Goal: Task Accomplishment & Management: Manage account settings

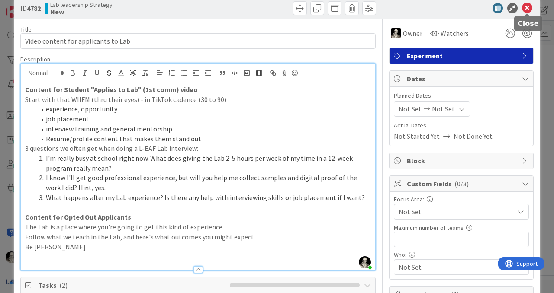
click at [527, 7] on icon at bounding box center [527, 8] width 10 height 10
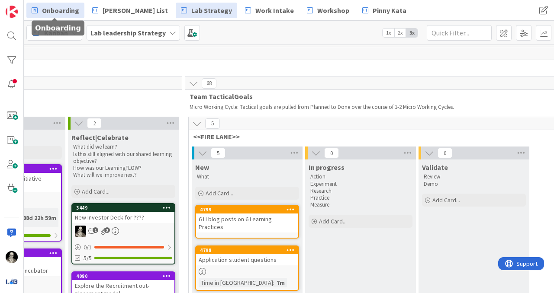
click at [64, 9] on span "Onboarding" at bounding box center [60, 10] width 37 height 10
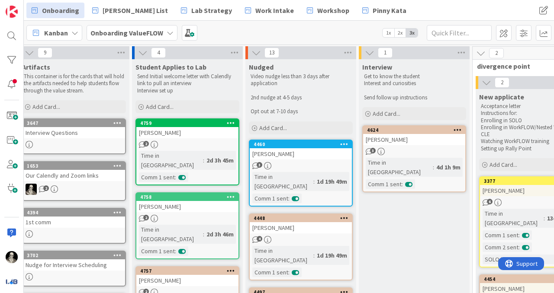
scroll to position [0, 0]
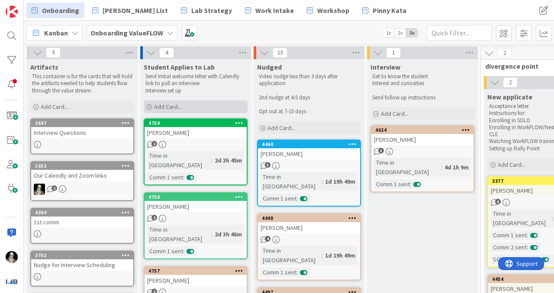
click at [170, 105] on span "Add Card..." at bounding box center [168, 107] width 28 height 8
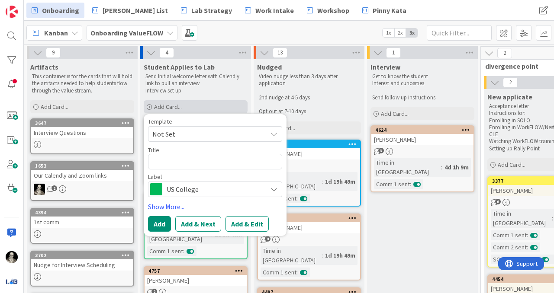
type textarea "x"
type textarea "M"
type textarea "x"
type textarea "Ma"
type textarea "x"
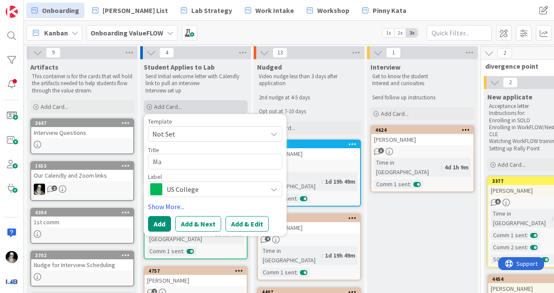
type textarea "Mat"
type textarea "x"
type textarea "[PERSON_NAME]"
type textarea "x"
type textarea "Matth"
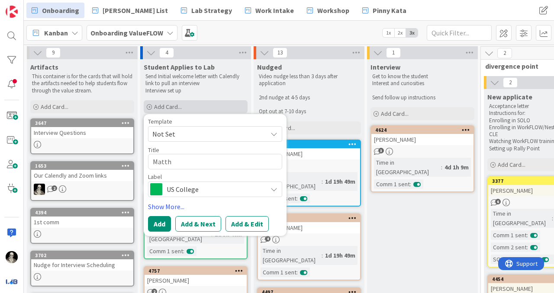
type textarea "x"
type textarea "Matthe"
type textarea "x"
type textarea "[PERSON_NAME]"
type textarea "x"
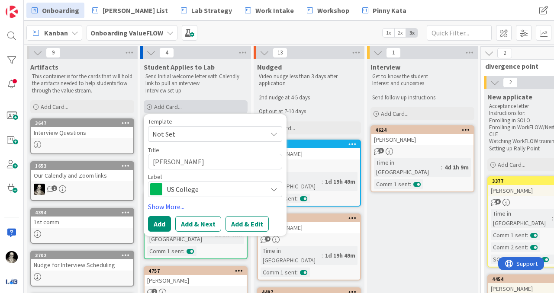
type textarea "[PERSON_NAME]"
type textarea "x"
type textarea "[PERSON_NAME]"
type textarea "x"
type textarea "[PERSON_NAME]"
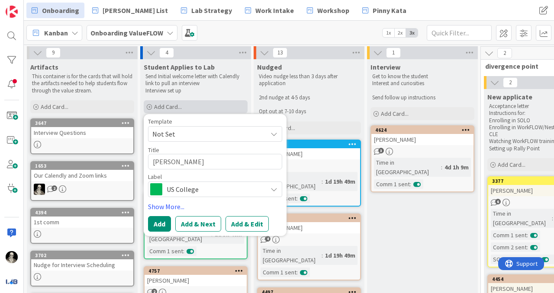
type textarea "x"
type textarea "[PERSON_NAME]"
type textarea "x"
type textarea "[PERSON_NAME]"
type textarea "x"
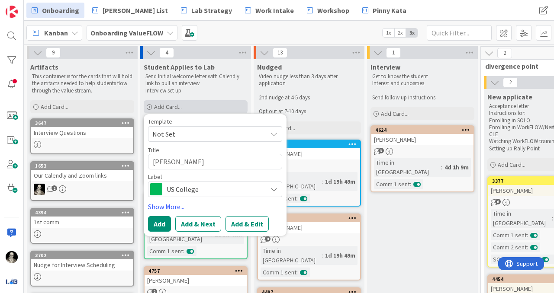
type textarea "[PERSON_NAME]"
type textarea "x"
type textarea "[PERSON_NAME]"
type textarea "x"
type textarea "[PERSON_NAME]"
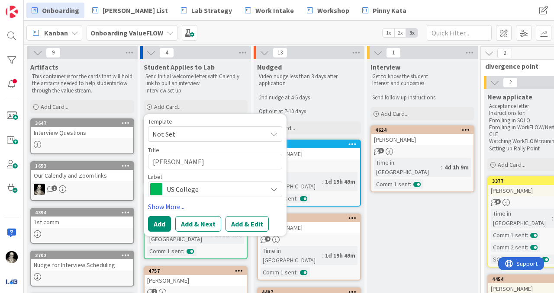
click at [275, 187] on icon at bounding box center [274, 189] width 7 height 7
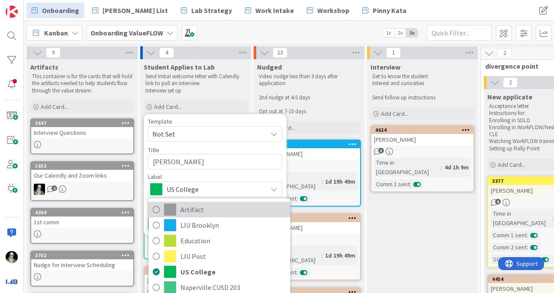
scroll to position [13, 0]
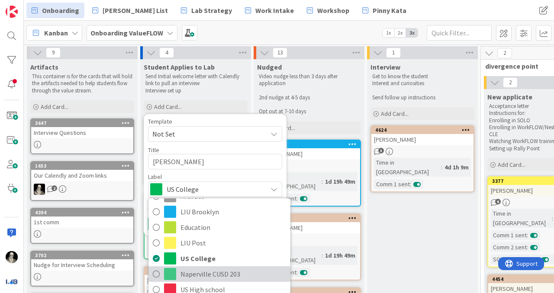
click at [222, 272] on span "Naperville CUSD 203" at bounding box center [233, 274] width 106 height 13
type textarea "x"
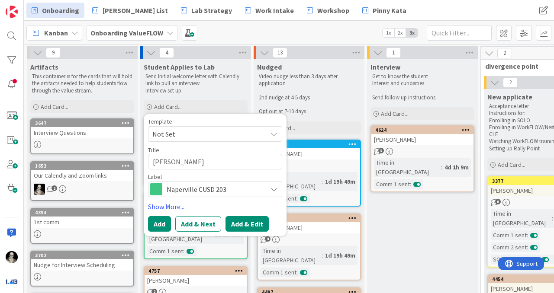
click at [238, 224] on button "Add & Edit" at bounding box center [246, 224] width 43 height 16
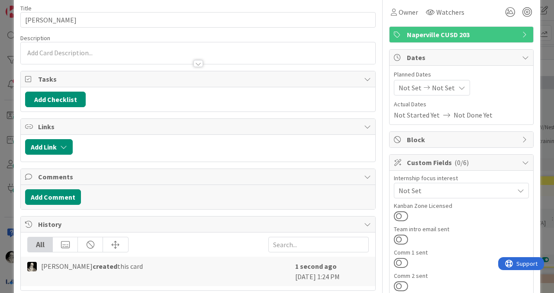
scroll to position [42, 0]
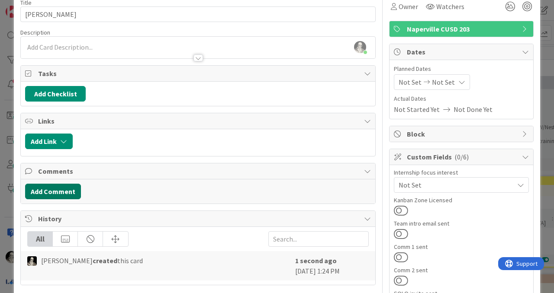
click at [62, 190] on button "Add Comment" at bounding box center [53, 192] width 56 height 16
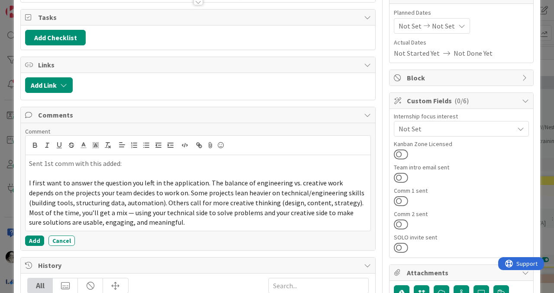
scroll to position [98, 0]
click at [29, 186] on div "Sent 1st comm with this added: I first want to answer the question you left in …" at bounding box center [198, 193] width 345 height 76
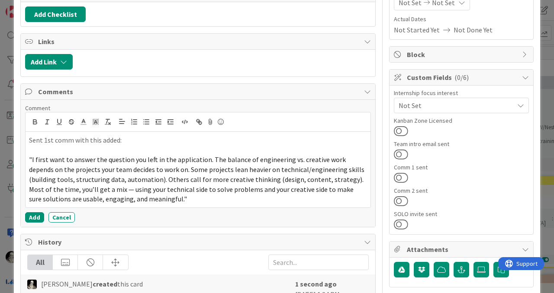
scroll to position [122, 0]
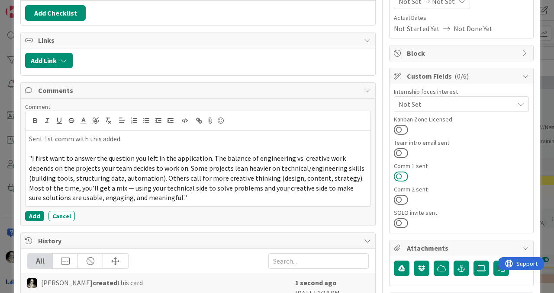
click at [398, 176] on button at bounding box center [401, 176] width 14 height 11
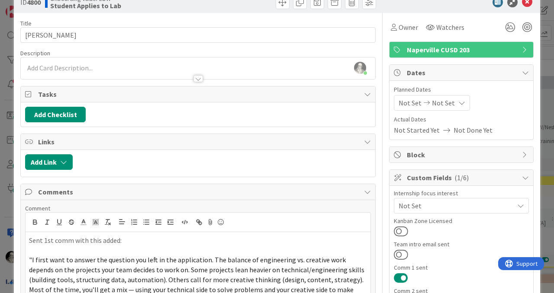
scroll to position [19, 0]
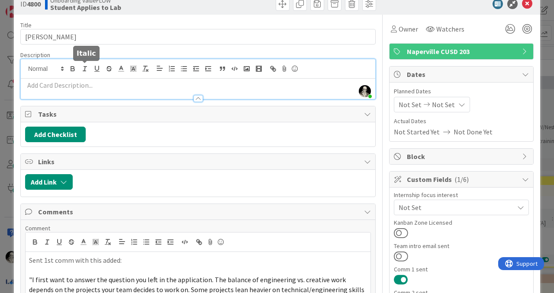
click at [82, 70] on div "[PERSON_NAME] just joined" at bounding box center [198, 79] width 354 height 40
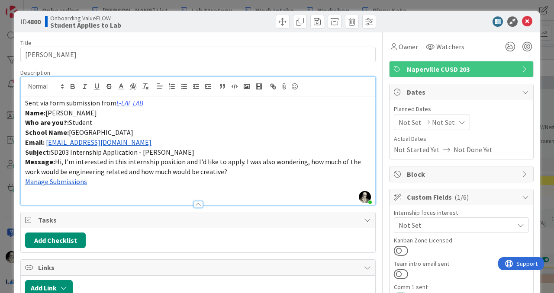
scroll to position [0, 0]
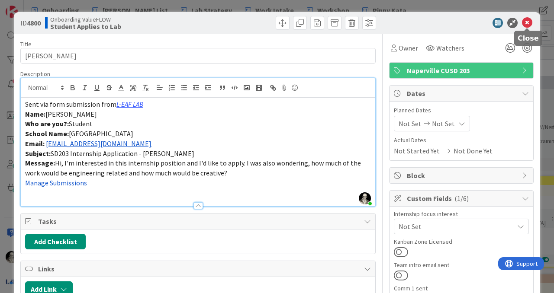
click at [528, 20] on icon at bounding box center [527, 23] width 10 height 10
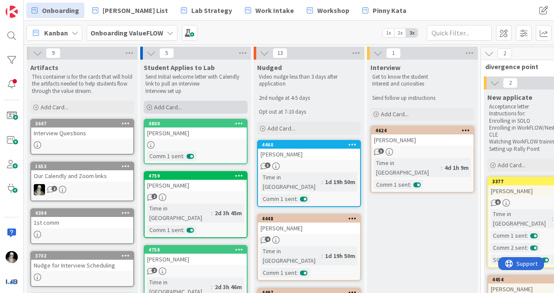
click at [171, 106] on span "Add Card..." at bounding box center [168, 107] width 28 height 8
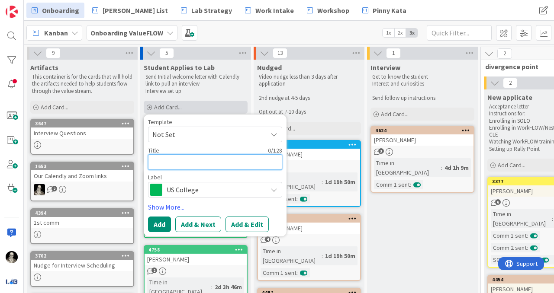
type textarea "x"
type textarea "A"
type textarea "x"
type textarea "An"
type textarea "x"
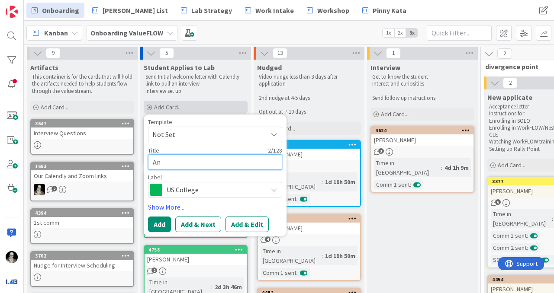
type textarea "Any"
type textarea "x"
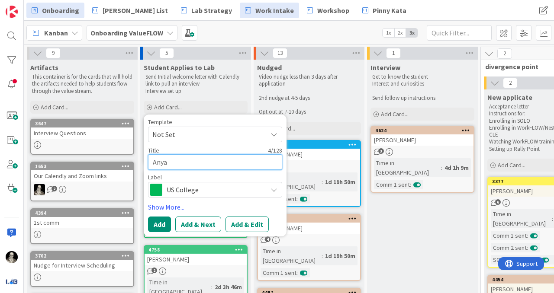
type textarea "Anya"
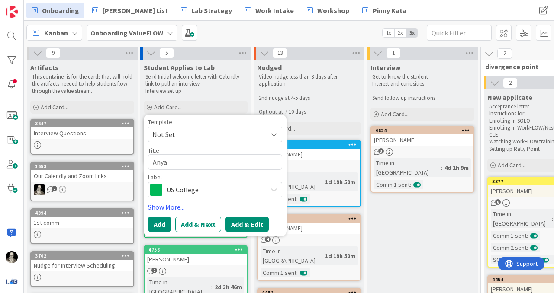
click at [245, 222] on button "Add & Edit" at bounding box center [246, 225] width 43 height 16
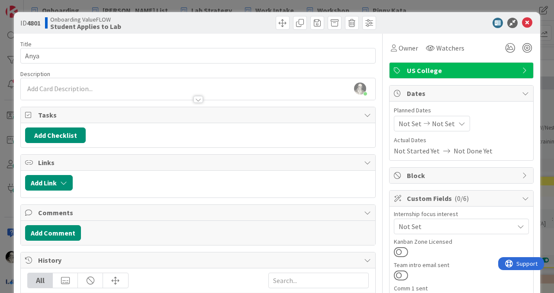
click at [71, 91] on div at bounding box center [198, 95] width 354 height 9
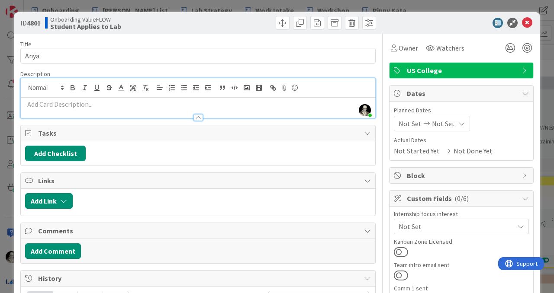
click at [72, 103] on p at bounding box center [198, 105] width 346 height 10
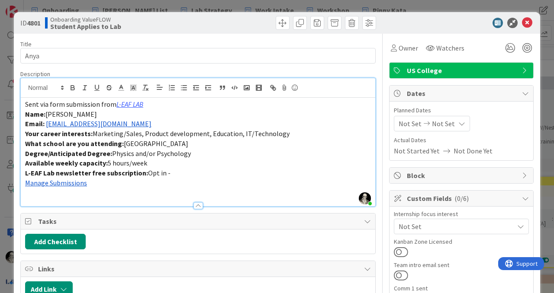
click at [73, 115] on span "[PERSON_NAME]" at bounding box center [71, 114] width 52 height 9
copy span "[PERSON_NAME]"
click at [54, 45] on div "Title 4 / 128" at bounding box center [197, 44] width 355 height 8
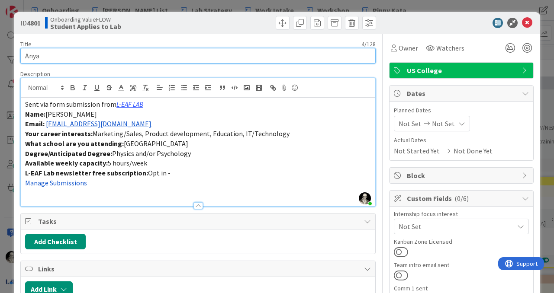
click at [54, 53] on input "Anya" at bounding box center [197, 56] width 355 height 16
paste input "[PERSON_NAME]"
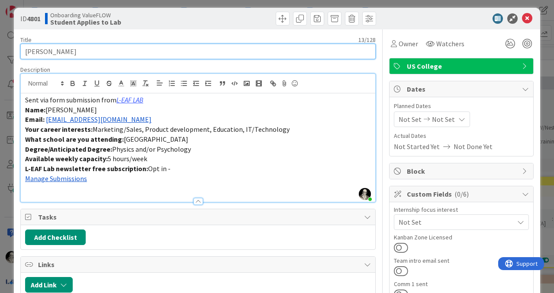
scroll to position [3, 0]
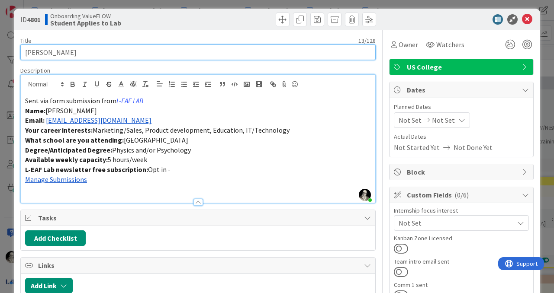
type input "[PERSON_NAME]"
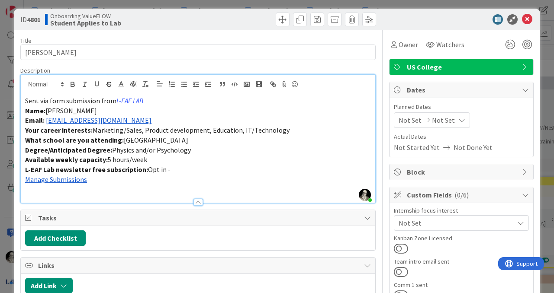
click at [526, 66] on icon at bounding box center [525, 67] width 7 height 7
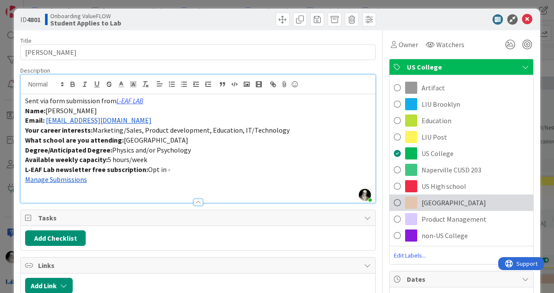
click at [400, 198] on span at bounding box center [397, 202] width 7 height 13
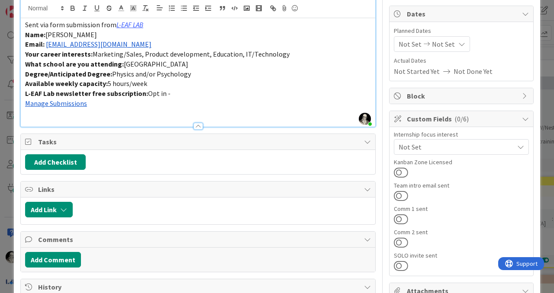
scroll to position [80, 0]
click at [404, 218] on button at bounding box center [401, 218] width 14 height 11
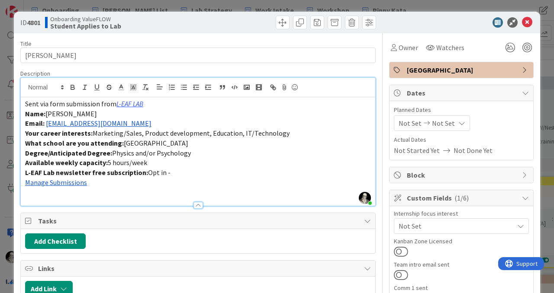
scroll to position [0, 0]
click at [120, 121] on p "Email: [EMAIL_ADDRESS][DOMAIN_NAME]" at bounding box center [198, 124] width 346 height 10
drag, startPoint x: 122, startPoint y: 123, endPoint x: 47, endPoint y: 126, distance: 74.9
click at [47, 126] on p "Email: [EMAIL_ADDRESS][DOMAIN_NAME]" at bounding box center [198, 124] width 346 height 10
copy link "[EMAIL_ADDRESS][DOMAIN_NAME]"
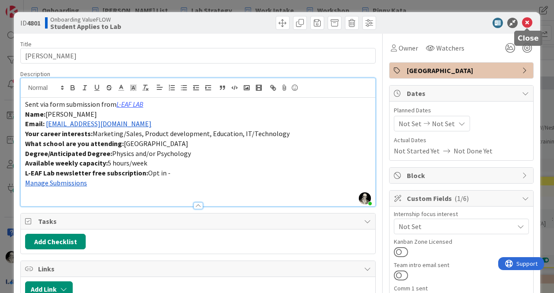
click at [527, 24] on icon at bounding box center [527, 23] width 10 height 10
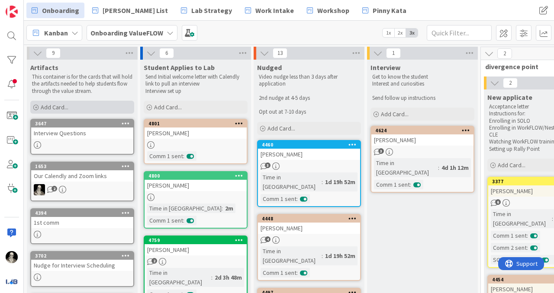
click at [58, 106] on span "Add Card..." at bounding box center [55, 107] width 28 height 8
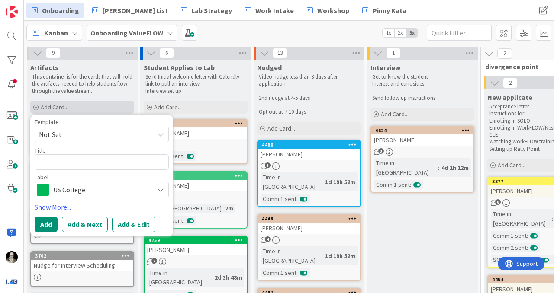
type textarea "x"
type textarea "O"
type textarea "x"
type textarea "Op"
type textarea "x"
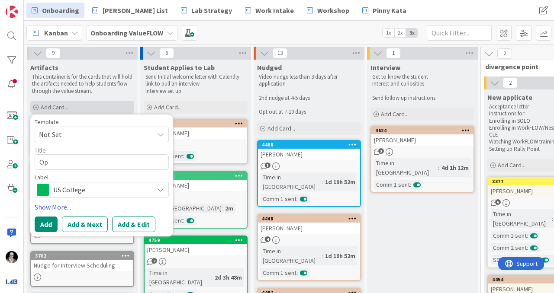
type textarea "Opt"
type textarea "x"
type textarea "Opt"
type textarea "x"
type textarea "Opt O"
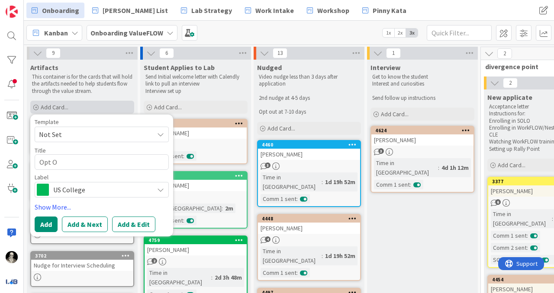
type textarea "x"
type textarea "Opt Ou"
type textarea "x"
type textarea "Opt Our"
type textarea "x"
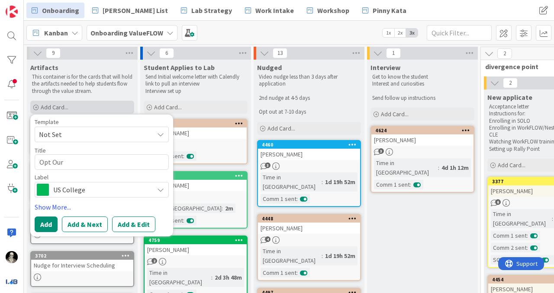
type textarea "Opt Our"
type textarea "x"
type textarea "Opt Our N"
type textarea "x"
type textarea "Opt Our Nu"
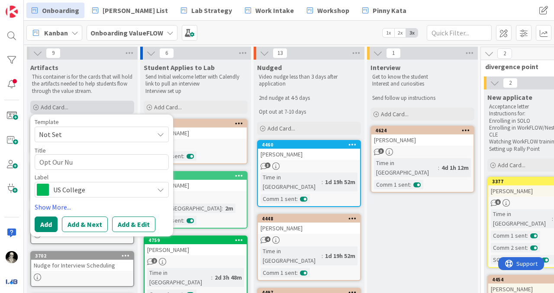
type textarea "x"
type textarea "Opt Our Nud"
type textarea "x"
type textarea "Opt Our Nudg"
type textarea "x"
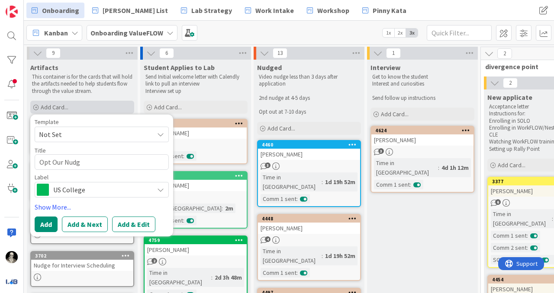
type textarea "Opt Our Nudge"
type textarea "x"
type textarea "Opt Our Nudge"
type textarea "x"
type textarea "Opt Our Nudge e"
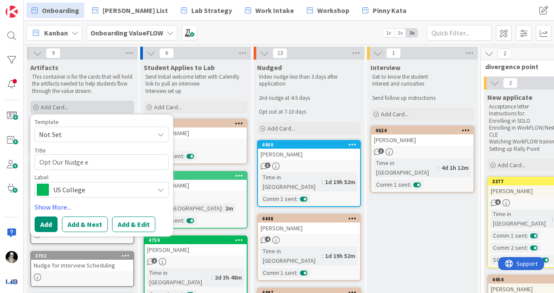
type textarea "x"
type textarea "Opt Our Nudge"
type textarea "x"
type textarea "Opt Our Nudge v"
type textarea "x"
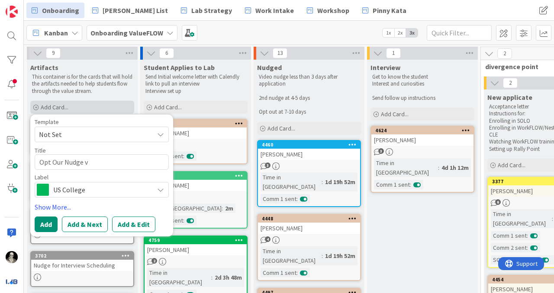
type textarea "Opt Our Nudge vi"
type textarea "x"
type textarea "Opt Our Nudge vid"
type textarea "x"
type textarea "Opt Our Nudge vide"
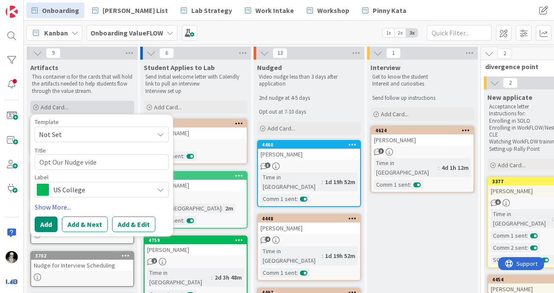
type textarea "x"
type textarea "Opt Our Nudge video"
drag, startPoint x: 61, startPoint y: 162, endPoint x: 65, endPoint y: 122, distance: 39.6
click at [61, 162] on textarea "Opt Our Nudge video" at bounding box center [102, 163] width 134 height 16
type textarea "x"
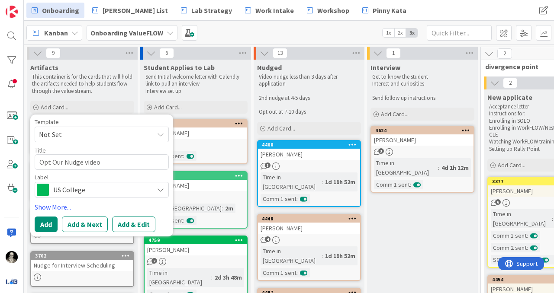
type textarea "Opt Ou Nudge video"
type textarea "x"
type textarea "Opt Out Nudge video"
click at [84, 188] on span "US College" at bounding box center [101, 190] width 96 height 12
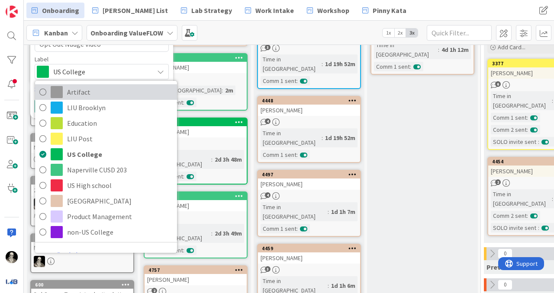
click at [73, 88] on span "Artifact" at bounding box center [120, 92] width 106 height 13
type textarea "x"
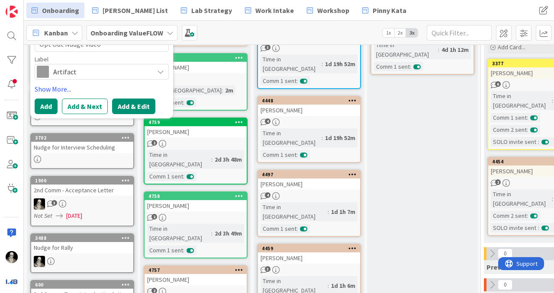
click at [130, 100] on button "Add & Edit" at bounding box center [133, 107] width 43 height 16
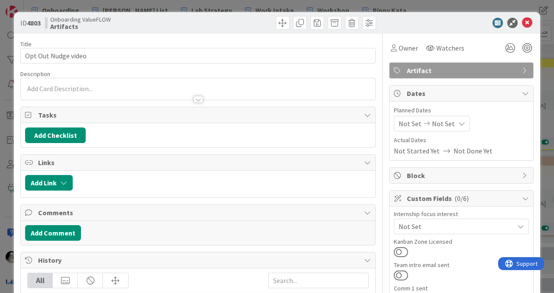
click at [104, 89] on p at bounding box center [198, 89] width 346 height 10
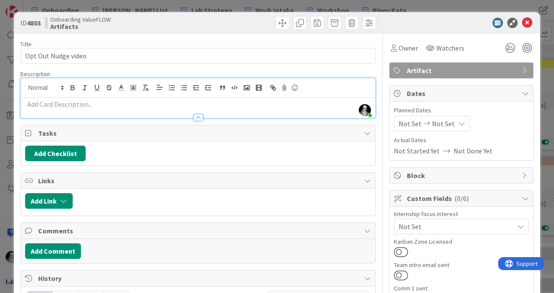
click at [104, 106] on p at bounding box center [198, 105] width 346 height 10
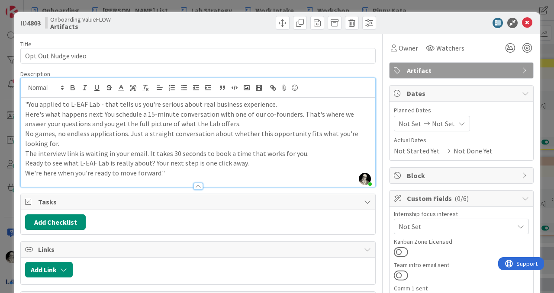
drag, startPoint x: 30, startPoint y: 102, endPoint x: 31, endPoint y: 82, distance: 20.0
click at [30, 100] on p ""You applied to L-EAF Lab - that tells us you're serious about real business ex…" at bounding box center [198, 105] width 346 height 10
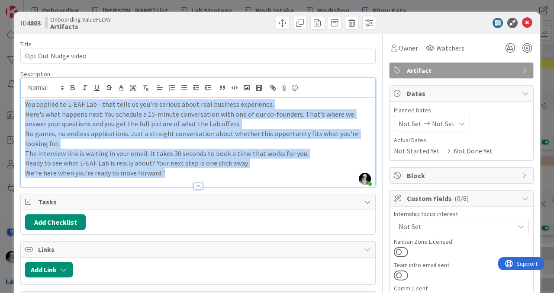
drag, startPoint x: 172, startPoint y: 174, endPoint x: 0, endPoint y: 102, distance: 186.5
click at [0, 102] on div "ID 4803 Onboarding ValueFLOW Artifacts Title 19 / 128 Opt Out Nudge video Descr…" at bounding box center [277, 146] width 554 height 293
click at [182, 86] on icon "button" at bounding box center [184, 88] width 8 height 8
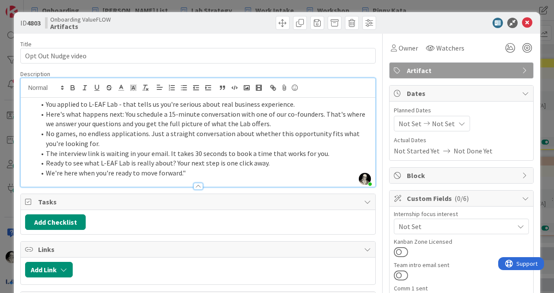
click at [191, 148] on li "No games, no endless applications. Just a straight conversation about whether t…" at bounding box center [202, 138] width 335 height 19
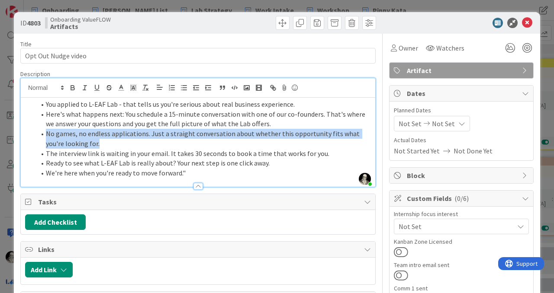
drag, startPoint x: 88, startPoint y: 144, endPoint x: 39, endPoint y: 138, distance: 50.1
click at [39, 137] on li "No games, no endless applications. Just a straight conversation about whether t…" at bounding box center [202, 138] width 335 height 19
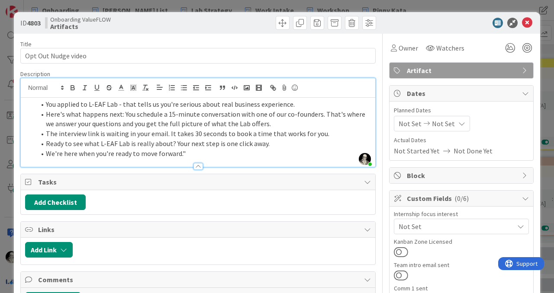
drag, startPoint x: 46, startPoint y: 155, endPoint x: 54, endPoint y: 124, distance: 31.7
click at [46, 155] on li "We're here when you're ready to move forward."" at bounding box center [202, 154] width 335 height 10
click at [310, 152] on li "If now i not the right time, we understand. We're here when you're ready to mov…" at bounding box center [202, 154] width 335 height 10
click at [300, 106] on li "You applied to L-EAF Lab - that tells us you're serious about real business exp…" at bounding box center [202, 105] width 335 height 10
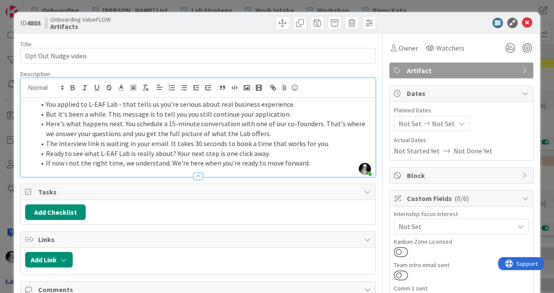
drag, startPoint x: 106, startPoint y: 146, endPoint x: 106, endPoint y: 119, distance: 27.7
click at [106, 145] on li "The interview link is waiting in your email. It takes 30 seconds to book a time…" at bounding box center [202, 144] width 335 height 10
drag, startPoint x: 166, startPoint y: 145, endPoint x: 188, endPoint y: 111, distance: 40.7
click at [166, 144] on li "The interview link waiting in your email. It takes 30 seconds to book a time th…" at bounding box center [202, 144] width 335 height 10
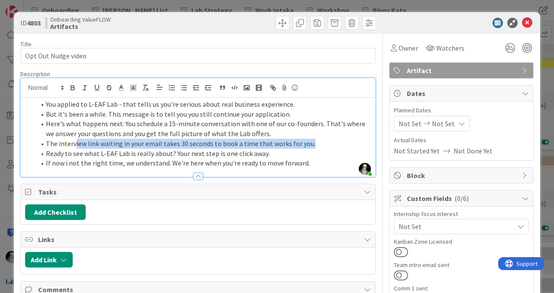
drag, startPoint x: 312, startPoint y: 147, endPoint x: 74, endPoint y: 145, distance: 238.1
click at [74, 145] on li "The interview link waiting in your email takes 30 seconds to book a time that w…" at bounding box center [202, 144] width 335 height 10
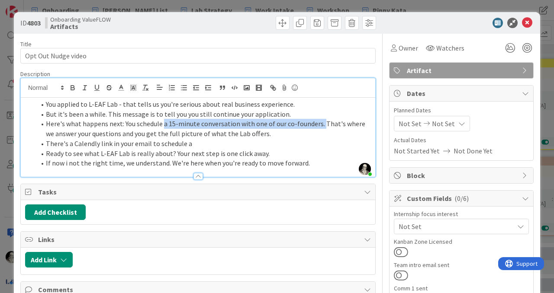
drag, startPoint x: 164, startPoint y: 124, endPoint x: 318, endPoint y: 121, distance: 154.6
click at [320, 122] on li "Here's what happens next: You schedule a 15-minute conversation with one of our…" at bounding box center [202, 128] width 335 height 19
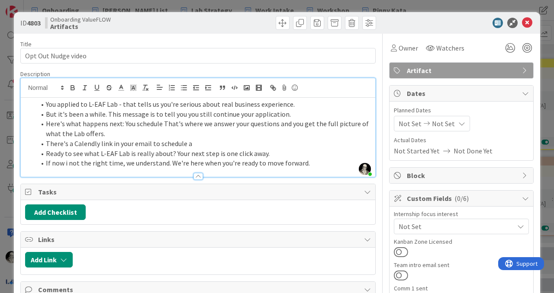
click at [216, 144] on li "There's a Calendly link in your email to schedule a" at bounding box center [202, 144] width 335 height 10
click at [187, 142] on li "There's a Calendly link in your email to schedule a 15-minute conversation with…" at bounding box center [202, 144] width 335 height 10
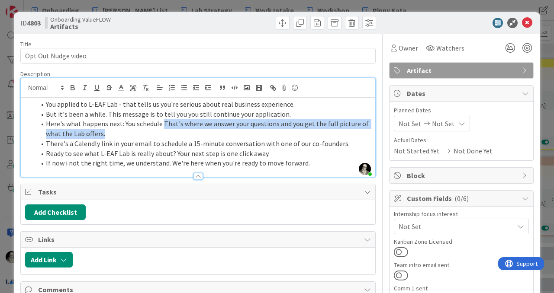
drag, startPoint x: 164, startPoint y: 125, endPoint x: 166, endPoint y: 135, distance: 10.3
click at [166, 135] on li "Here's what happens next: You schedule That's where we answer your questions an…" at bounding box center [202, 128] width 335 height 19
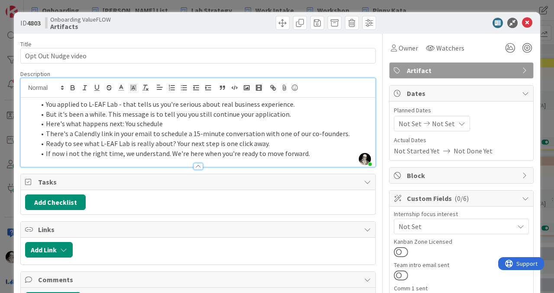
click at [354, 133] on li "There's a Calendly link in your email to schedule a 15-minute conversation with…" at bounding box center [202, 134] width 335 height 10
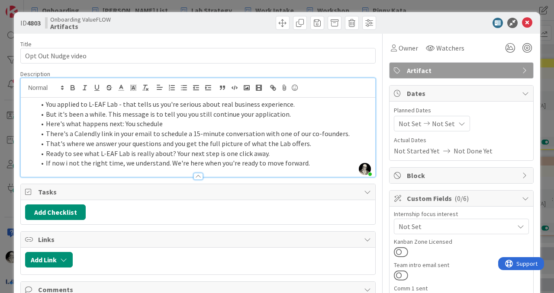
drag, startPoint x: 49, startPoint y: 155, endPoint x: 56, endPoint y: 97, distance: 58.0
click at [49, 155] on li "Ready to see what L-EAF Lab is really about? Your next step is one click away." at bounding box center [202, 154] width 335 height 10
click at [203, 156] on li "So if you're ready to see what L-EAF Lab is really about? Your next step is one…" at bounding box center [202, 154] width 335 height 10
click at [67, 163] on li "If now i not the right time, we understand. We're here when you're ready to mov…" at bounding box center [202, 163] width 335 height 10
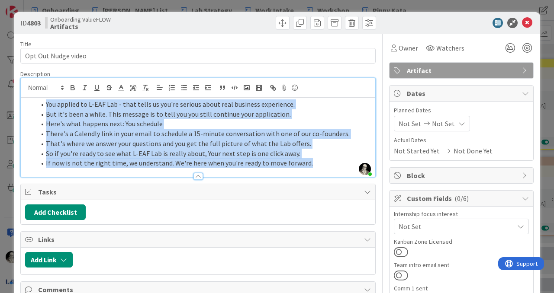
drag, startPoint x: 315, startPoint y: 166, endPoint x: 24, endPoint y: 104, distance: 297.4
click at [24, 104] on div "You applied to L-EAF Lab - that tells us you're serious about real business exp…" at bounding box center [198, 137] width 354 height 79
click at [319, 164] on li "If now is not the right time, we understand. We're here when you're ready to mo…" at bounding box center [202, 163] width 335 height 10
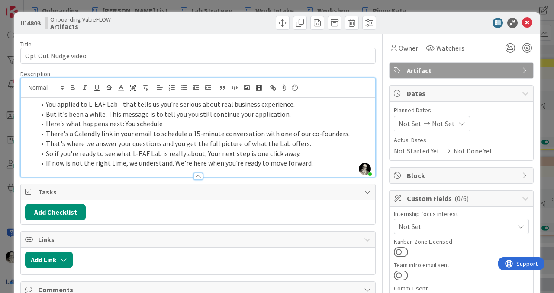
drag, startPoint x: 45, startPoint y: 103, endPoint x: 49, endPoint y: 81, distance: 21.9
click at [45, 103] on li "You applied to L-EAF Lab - that tells us you're serious about real business exp…" at bounding box center [202, 105] width 335 height 10
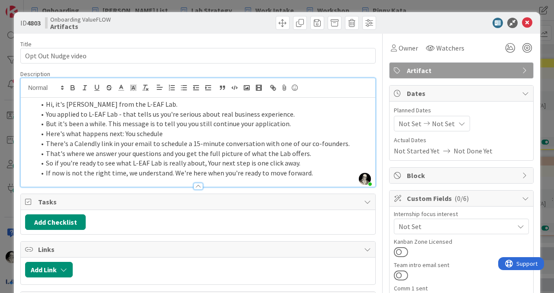
click at [56, 117] on li "You applied to L-EAF Lab - that tells us you're serious about real business exp…" at bounding box center [202, 115] width 335 height 10
click at [127, 118] on li "You've applied to L-EAF Lab - that tells us you're serious about real business …" at bounding box center [202, 115] width 335 height 10
click at [66, 114] on li "You've applied to L-EAF Lab - that tells us you're serious about real business …" at bounding box center [202, 115] width 335 height 10
click at [162, 116] on li "You've previously applied to L-EAF Lab - that tells us you're serious about rea…" at bounding box center [202, 115] width 335 height 10
click at [346, 114] on li "You've previously applied to L-EAF Lab - and that tells us you're serious about…" at bounding box center [202, 115] width 335 height 10
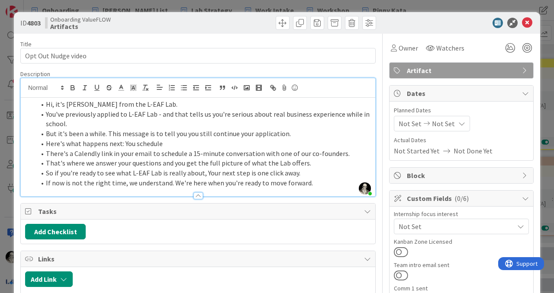
drag, startPoint x: 169, startPoint y: 144, endPoint x: 40, endPoint y: 145, distance: 129.0
click at [40, 145] on li "Here's what happens next: You schedule" at bounding box center [202, 144] width 335 height 10
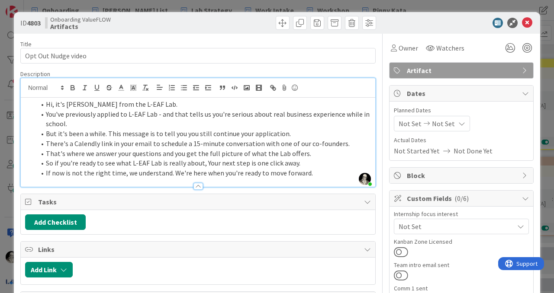
click at [269, 115] on li "You've previously applied to L-EAF Lab - and that tells us you're serious about…" at bounding box center [202, 119] width 335 height 19
click at [103, 134] on li "But it's been a while. This message is to tell you you still continue your appl…" at bounding box center [202, 134] width 335 height 10
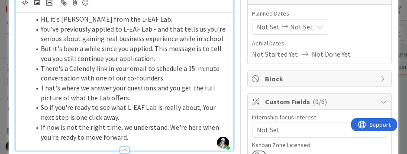
scroll to position [105, 0]
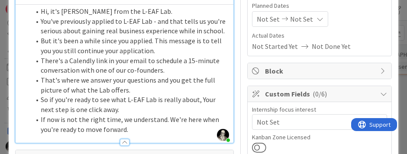
click at [42, 20] on li "You've previously applied to L-EAF Lab - and that tells us you're serious about…" at bounding box center [129, 25] width 199 height 19
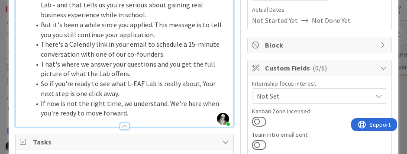
scroll to position [132, 0]
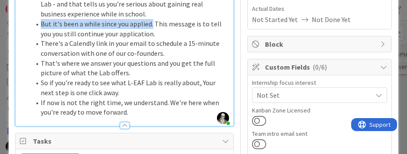
drag, startPoint x: 152, startPoint y: 26, endPoint x: 41, endPoint y: 21, distance: 110.9
click at [41, 21] on li "But it's been a while since you applied. This message is to tell you you still …" at bounding box center [129, 28] width 199 height 19
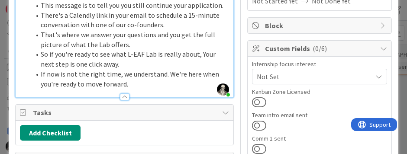
scroll to position [153, 0]
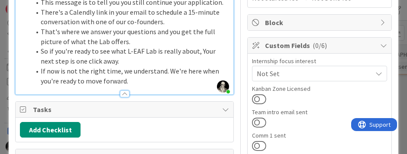
click at [60, 34] on li "That's where we answer your questions and you get the full picture of what the …" at bounding box center [129, 36] width 199 height 19
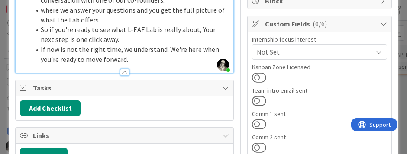
scroll to position [179, 0]
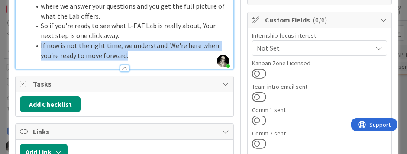
drag, startPoint x: 134, startPoint y: 55, endPoint x: 39, endPoint y: 44, distance: 95.8
click at [39, 44] on li "If now is not the right time, we understand. We're here when you're ready to mo…" at bounding box center [129, 50] width 199 height 19
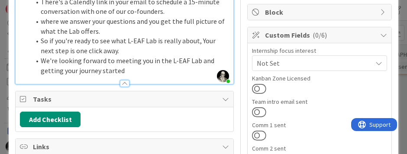
scroll to position [165, 0]
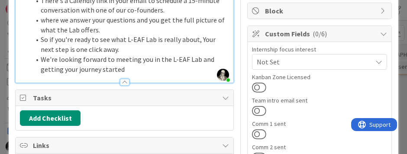
click at [46, 23] on li "where we answer your questions and you get the full picture of what the Lab off…" at bounding box center [129, 24] width 199 height 19
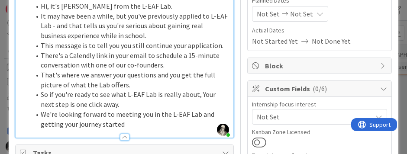
scroll to position [97, 0]
